Goal: Communication & Community: Ask a question

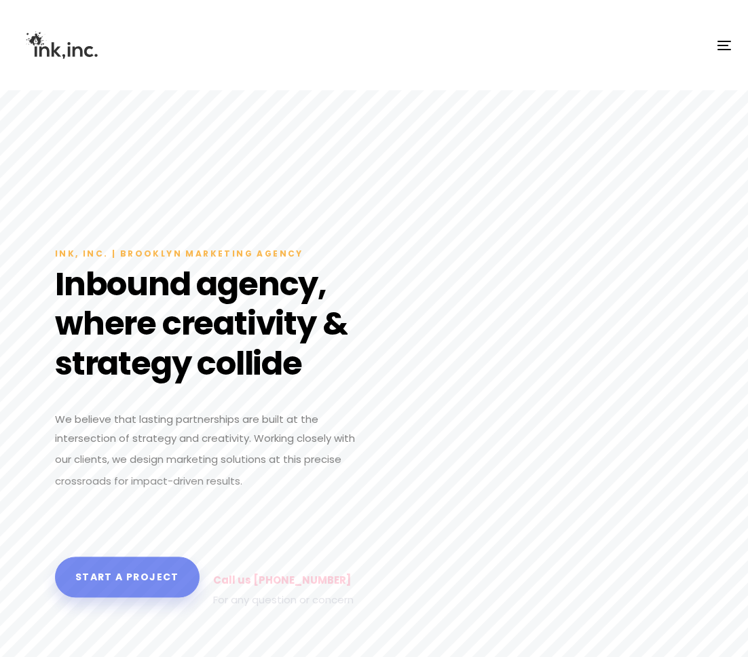
click at [723, 41] on span "button" at bounding box center [724, 41] width 14 height 1
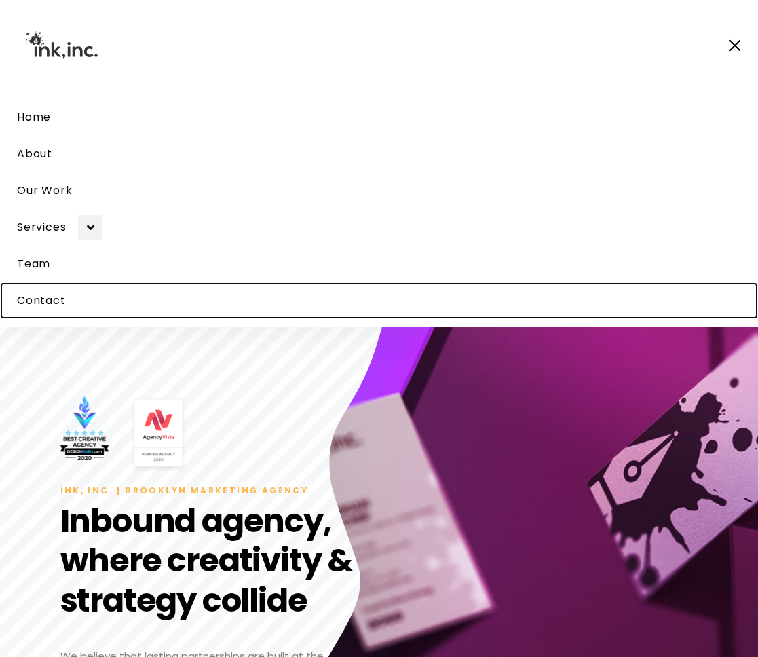
click at [36, 303] on span "Contact" at bounding box center [41, 300] width 49 height 16
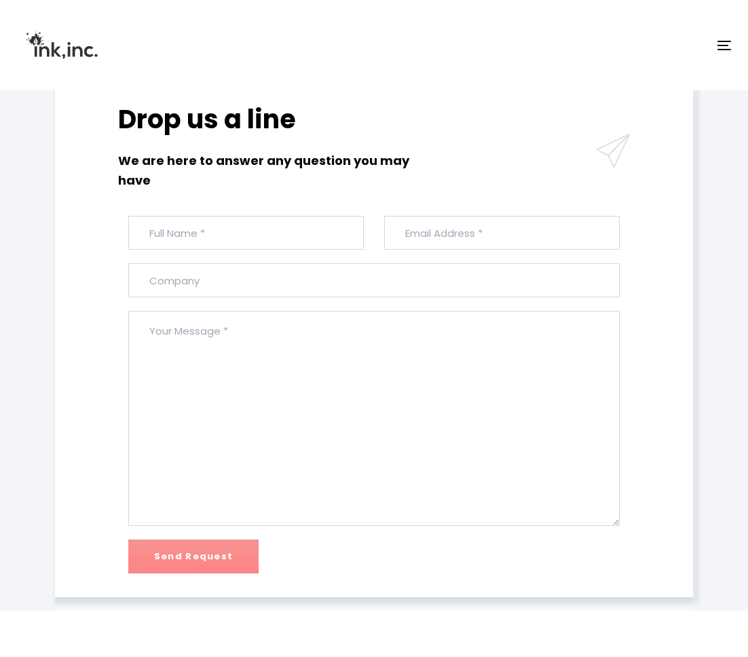
scroll to position [322, 0]
click at [270, 237] on input "text" at bounding box center [245, 232] width 235 height 34
type input "[PERSON_NAME]"
type input "[EMAIL_ADDRESS][DOMAIN_NAME]"
type input "50Pros"
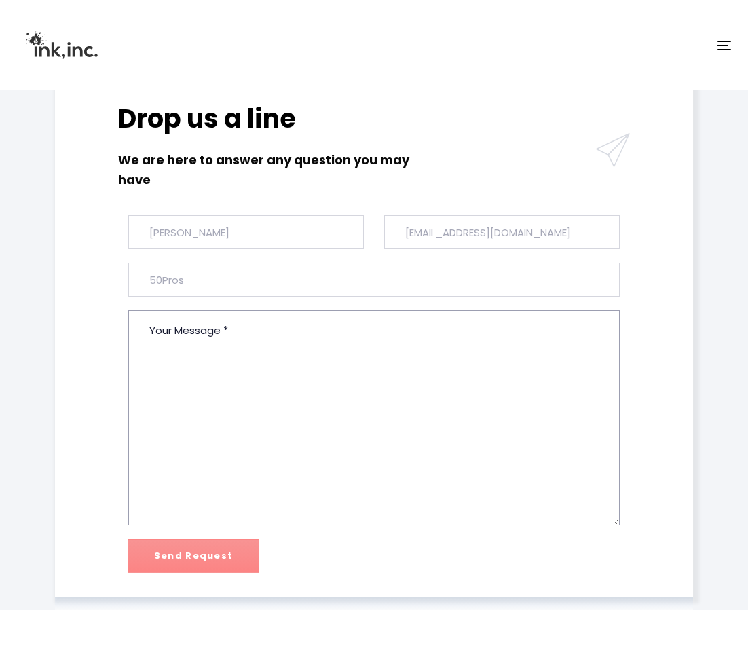
click at [345, 412] on textarea at bounding box center [373, 417] width 490 height 215
paste textarea "Hi there, we'd like to send an invitation for your agency to join the next & ex…"
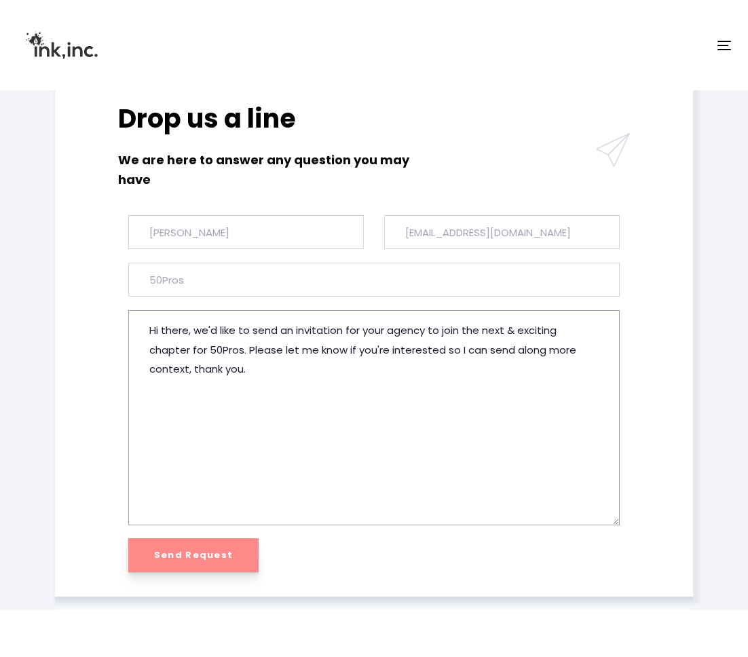
type textarea "Hi there, we'd like to send an invitation for your agency to join the next & ex…"
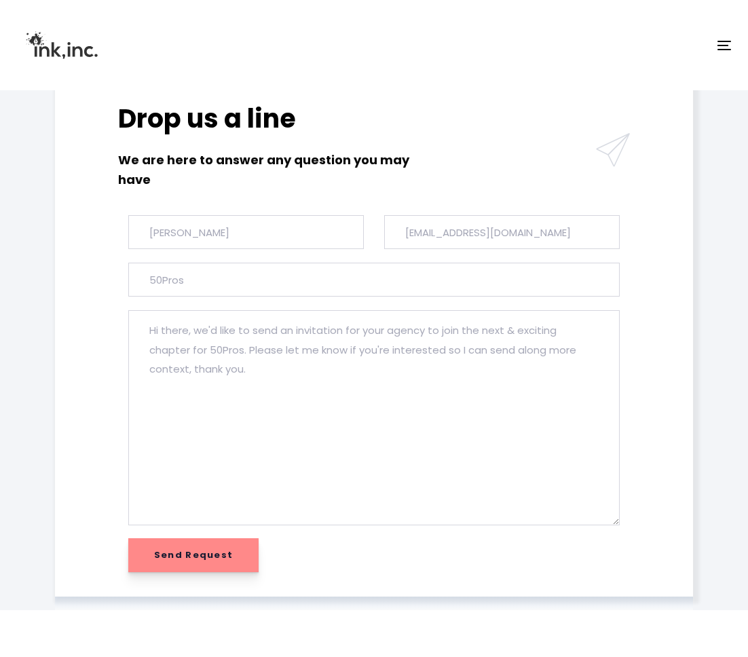
click at [220, 556] on input "Send Request" at bounding box center [193, 555] width 130 height 34
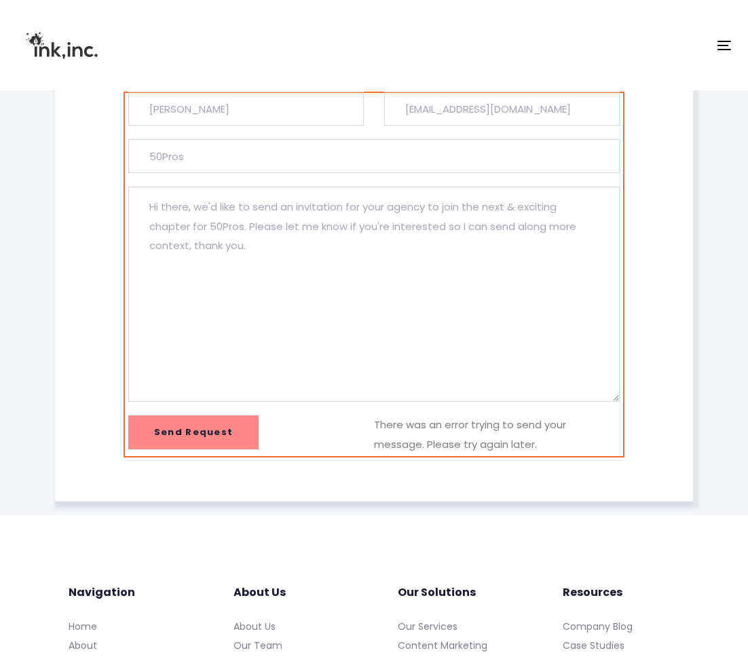
scroll to position [467, 0]
click at [212, 439] on input "Send Request" at bounding box center [193, 431] width 130 height 34
